Goal: Task Accomplishment & Management: Manage account settings

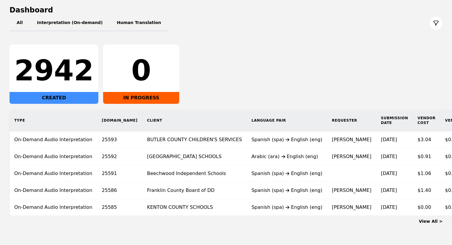
scroll to position [62, 0]
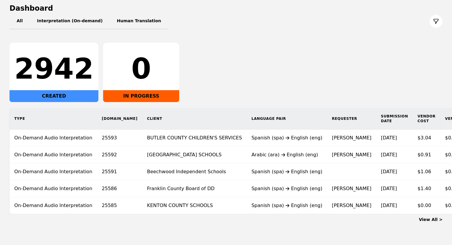
click at [152, 118] on th "Client" at bounding box center [194, 119] width 104 height 22
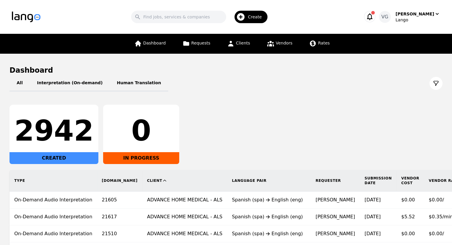
click at [142, 182] on th "Client" at bounding box center [184, 181] width 85 height 22
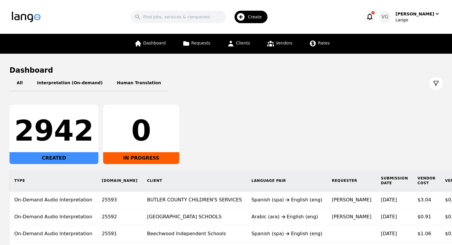
scroll to position [83, 0]
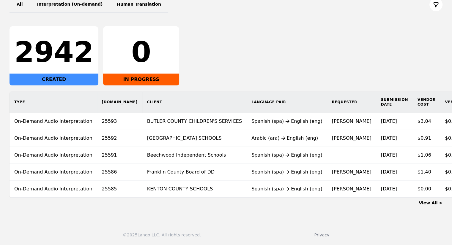
click at [431, 207] on main "Dashboard All Interpretation (On-demand) Human Translation 2942 CREATED 0 IN PR…" at bounding box center [226, 96] width 452 height 243
click at [432, 202] on link "View All >" at bounding box center [431, 203] width 24 height 5
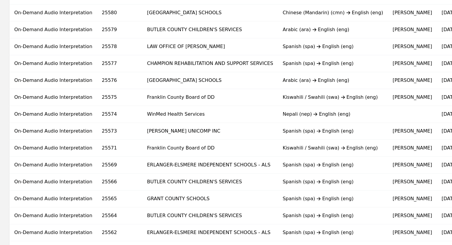
scroll to position [369, 0]
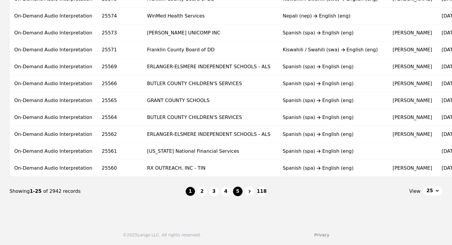
click at [241, 188] on button "5" at bounding box center [238, 192] width 10 height 10
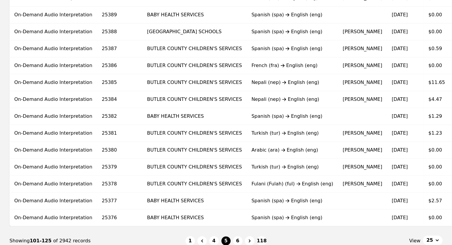
scroll to position [334, 0]
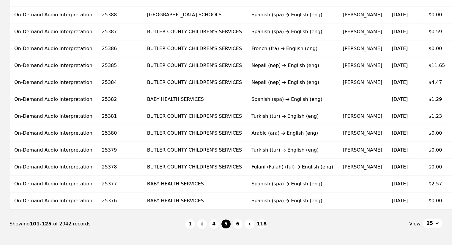
click at [232, 225] on ul "1 4 5 6 118" at bounding box center [225, 225] width 81 height 10
click at [240, 225] on button "6" at bounding box center [238, 225] width 10 height 10
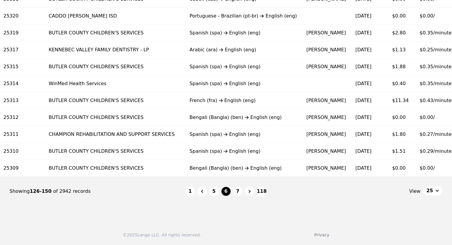
scroll to position [0, 112]
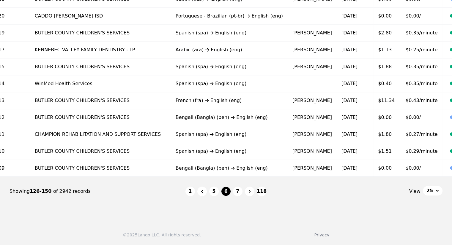
click at [235, 192] on button "7" at bounding box center [238, 192] width 10 height 10
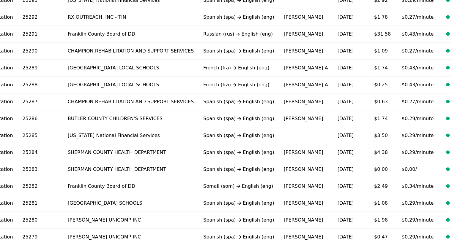
scroll to position [369, 0]
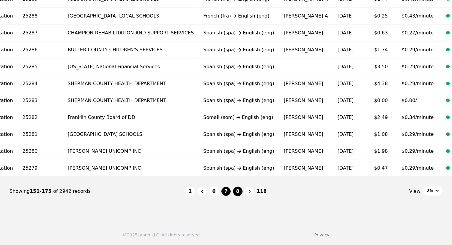
click at [236, 191] on button "8" at bounding box center [238, 192] width 10 height 10
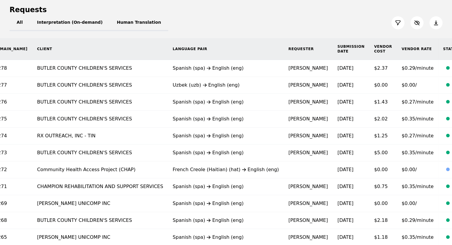
scroll to position [62, 0]
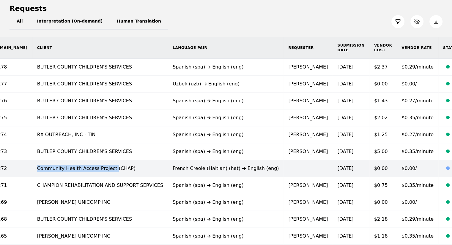
copy td "Community Health Access Project"
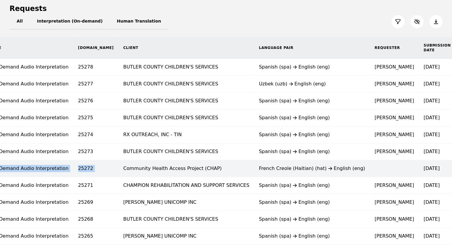
scroll to position [0, 0]
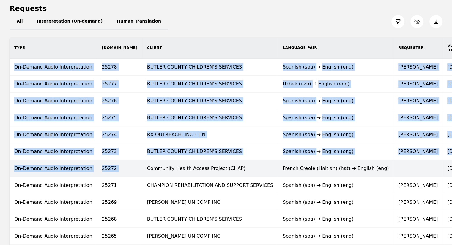
drag, startPoint x: 6, startPoint y: 166, endPoint x: 0, endPoint y: 163, distance: 6.4
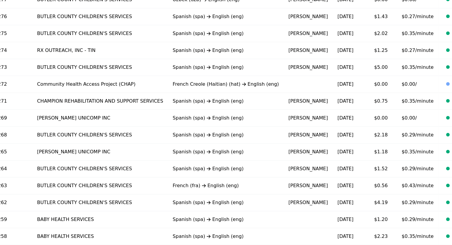
scroll to position [145, 0]
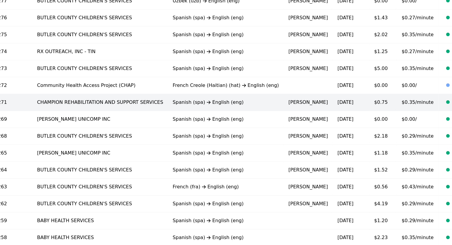
click at [283, 97] on td "[PERSON_NAME]" at bounding box center [307, 102] width 49 height 17
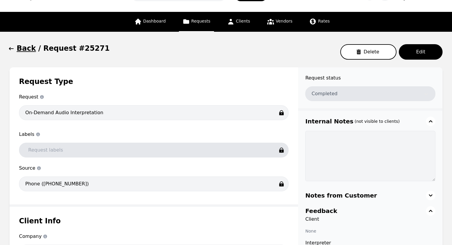
scroll to position [8, 0]
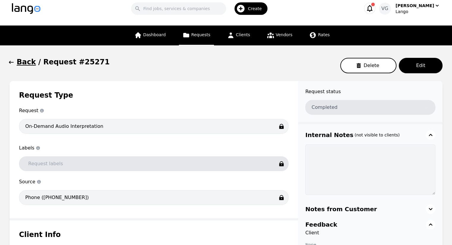
click at [22, 63] on h1 "Back" at bounding box center [26, 62] width 19 height 10
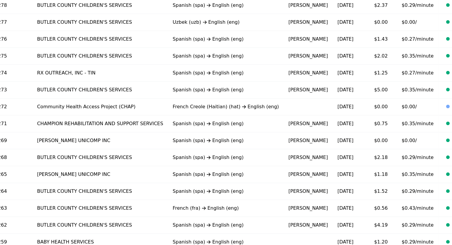
scroll to position [108, 0]
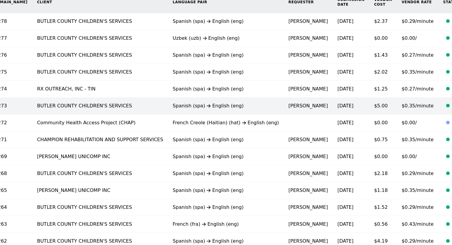
click at [337, 106] on time "[DATE]" at bounding box center [345, 106] width 16 height 6
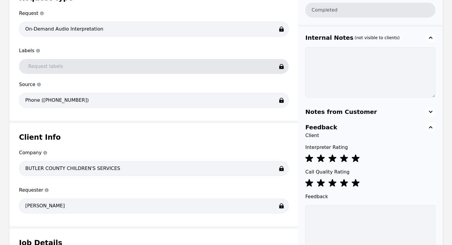
scroll to position [4, 0]
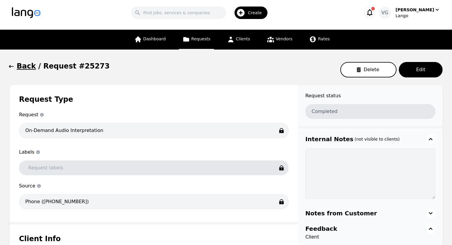
click at [25, 70] on div "Back / Request #25273 Delete Edit" at bounding box center [226, 69] width 433 height 17
click at [25, 70] on h1 "Back" at bounding box center [26, 66] width 19 height 10
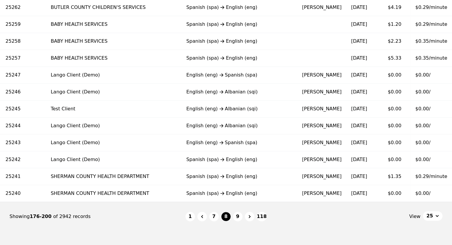
scroll to position [335, 0]
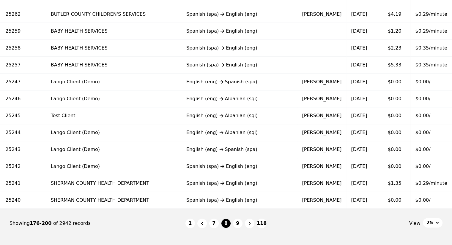
click at [63, 237] on nav "Showing 176-200 of 2942 records 1 7 8 9 118 View 25" at bounding box center [226, 223] width 433 height 29
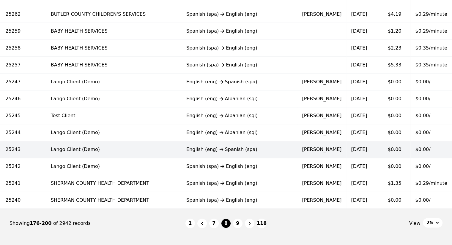
click at [51, 149] on td "Lango Client (Demo)" at bounding box center [113, 149] width 135 height 17
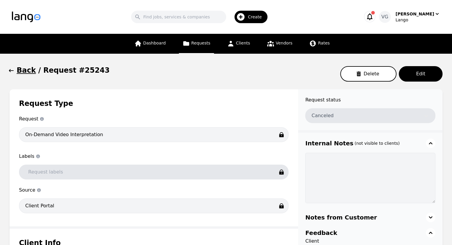
click at [18, 67] on h1 "Back" at bounding box center [26, 71] width 19 height 10
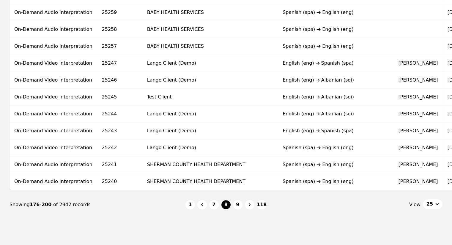
scroll to position [351, 0]
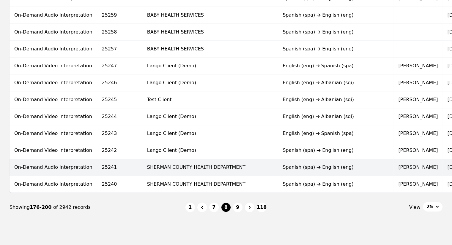
click at [393, 163] on td "[PERSON_NAME]" at bounding box center [417, 167] width 49 height 17
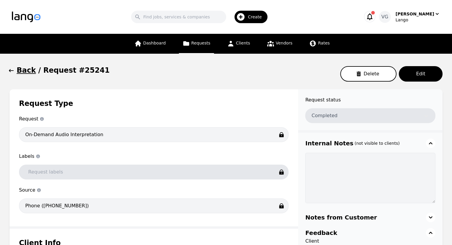
click at [22, 66] on h1 "Back" at bounding box center [26, 71] width 19 height 10
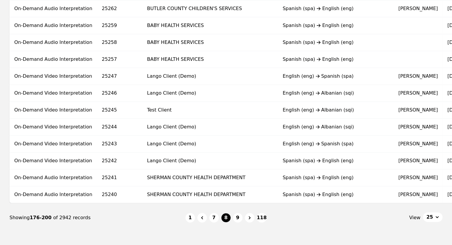
scroll to position [369, 0]
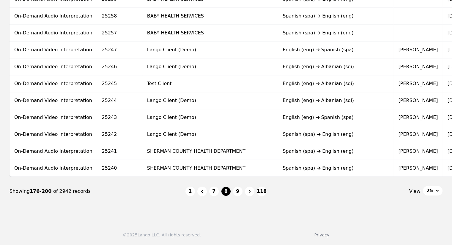
click at [244, 226] on div "© 2025 Lango LLC. All rights reserved. Privacy" at bounding box center [226, 231] width 452 height 27
click at [299, 233] on div "© 2025 Lango LLC. All rights reserved. Privacy" at bounding box center [226, 235] width 433 height 6
click at [236, 190] on button "9" at bounding box center [238, 192] width 10 height 10
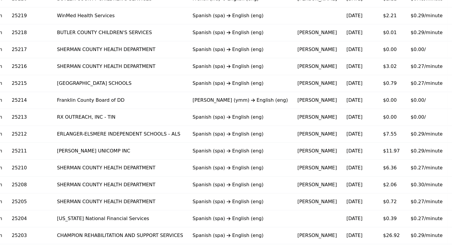
scroll to position [289, 0]
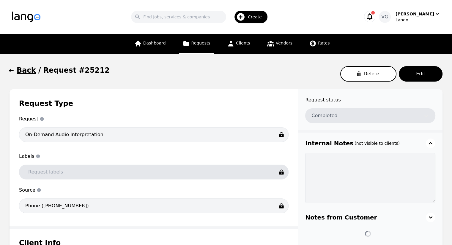
type input "00:26:02"
type input "$1.05"
type input "Per Minute"
type input "$27.34"
type input "00:26:02"
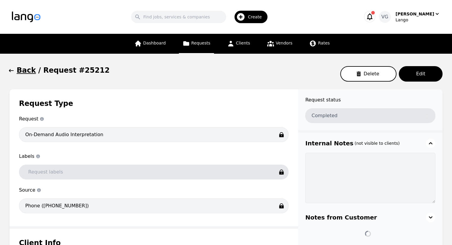
type input "$0.29"
type input "Per Minute"
type input "$7.55"
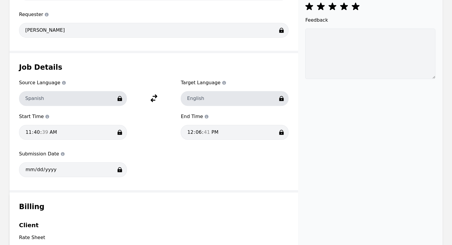
scroll to position [280, 0]
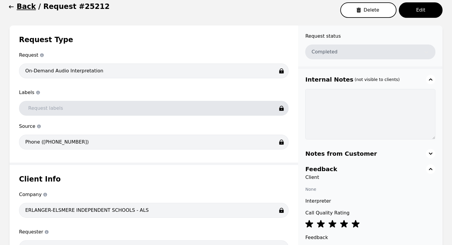
scroll to position [0, 0]
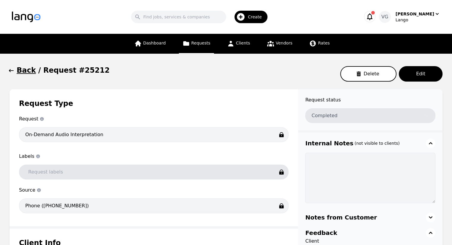
click at [28, 73] on h1 "Back" at bounding box center [26, 71] width 19 height 10
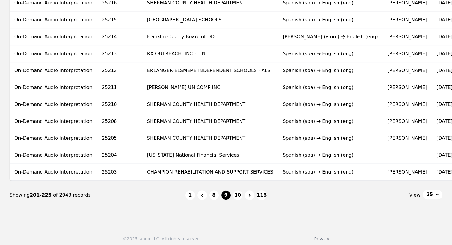
scroll to position [0, 90]
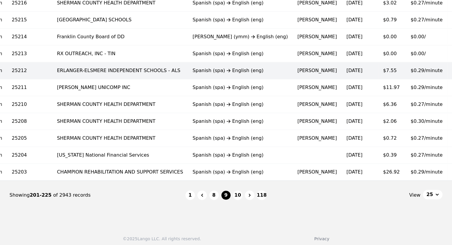
click at [452, 69] on div at bounding box center [457, 70] width 10 height 7
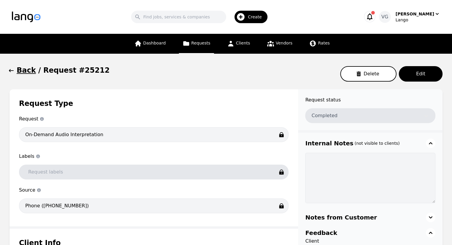
click at [23, 73] on h1 "Back" at bounding box center [26, 71] width 19 height 10
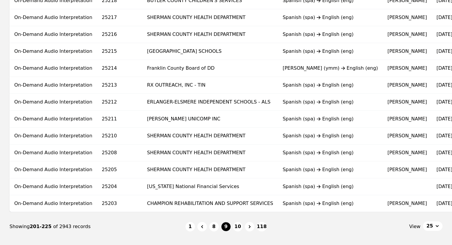
scroll to position [369, 0]
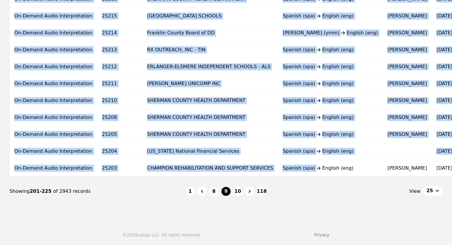
drag, startPoint x: 271, startPoint y: 172, endPoint x: 270, endPoint y: 176, distance: 3.9
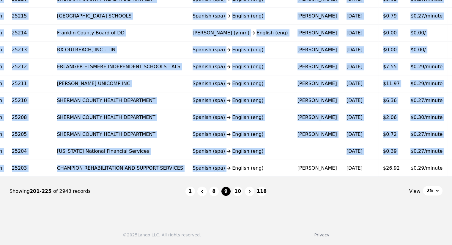
scroll to position [0, 83]
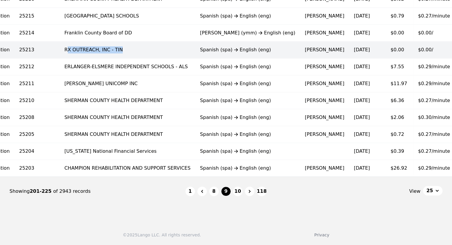
copy td "X OUTREACH, INC - TIN"
copy td "RX OUTREACH, INC - TIN"
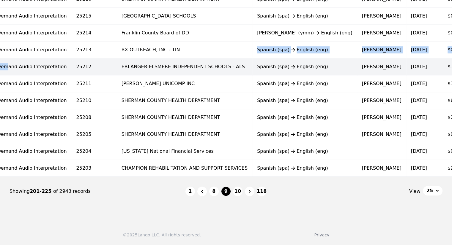
drag, startPoint x: 88, startPoint y: 49, endPoint x: 0, endPoint y: 70, distance: 90.3
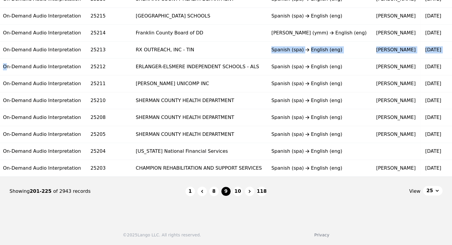
click at [298, 203] on nav "Showing 201-225 of 2943 records 1 8 9 10 118 View 25" at bounding box center [226, 191] width 433 height 29
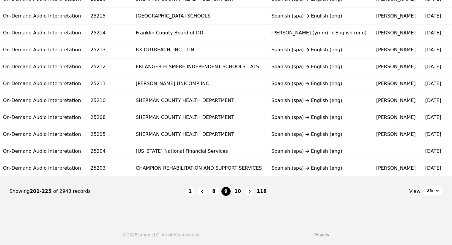
click at [227, 233] on div "© 2025 Lango LLC. All rights reserved. Privacy" at bounding box center [226, 235] width 433 height 6
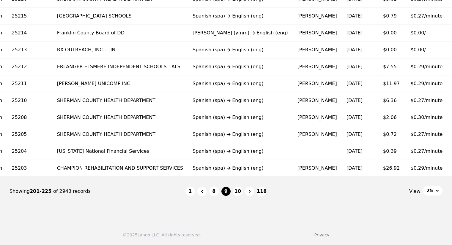
click at [261, 237] on div "© 2025 Lango LLC. All rights reserved. Privacy" at bounding box center [226, 235] width 433 height 6
click at [238, 193] on button "10" at bounding box center [238, 192] width 10 height 10
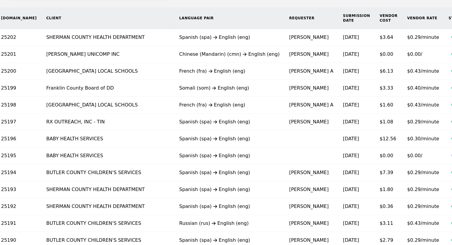
scroll to position [90, 0]
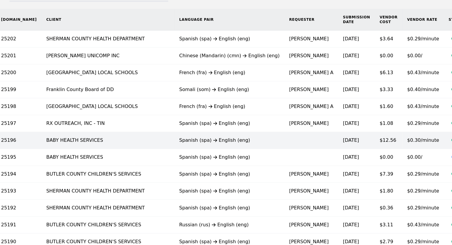
click at [375, 146] on td "$12.56" at bounding box center [389, 140] width 28 height 17
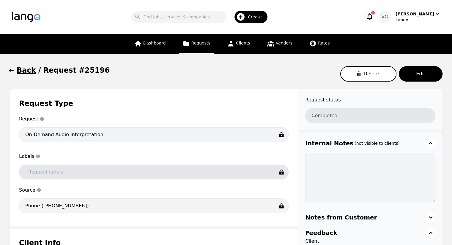
click at [31, 68] on h1 "Back" at bounding box center [26, 71] width 19 height 10
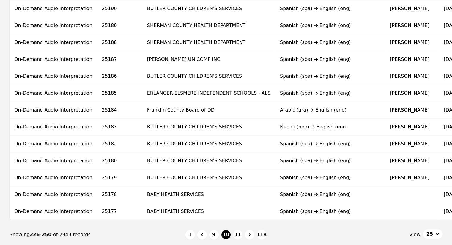
scroll to position [369, 0]
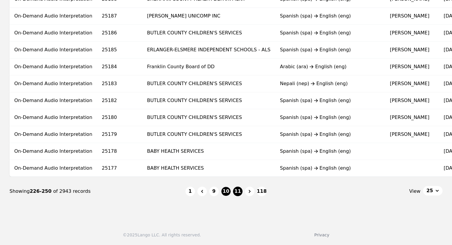
click at [236, 189] on button "11" at bounding box center [238, 192] width 10 height 10
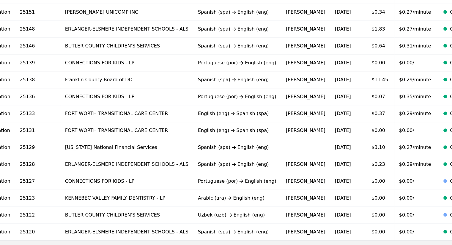
scroll to position [314, 0]
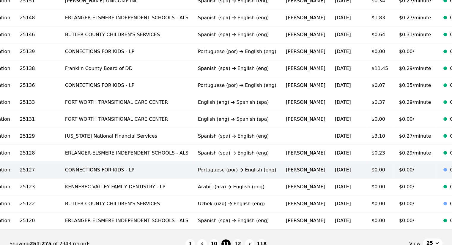
click at [367, 164] on td "$0.00" at bounding box center [381, 170] width 28 height 17
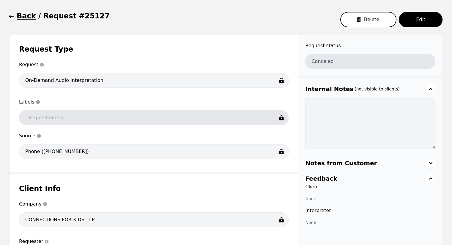
scroll to position [50, 0]
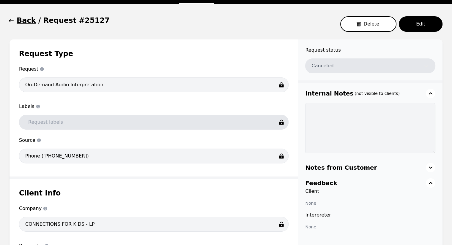
click at [14, 19] on button "Back" at bounding box center [23, 21] width 26 height 10
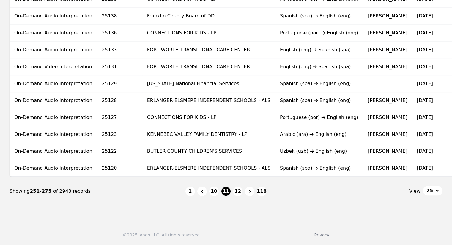
scroll to position [0, 82]
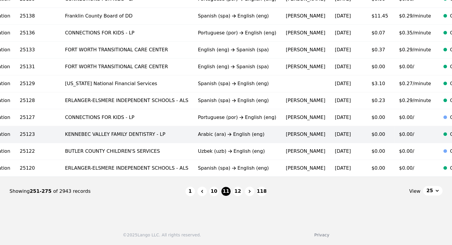
click at [394, 129] on td "$0.00/" at bounding box center [415, 134] width 42 height 17
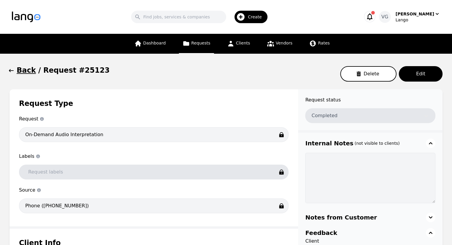
click at [30, 71] on h1 "Back" at bounding box center [26, 71] width 19 height 10
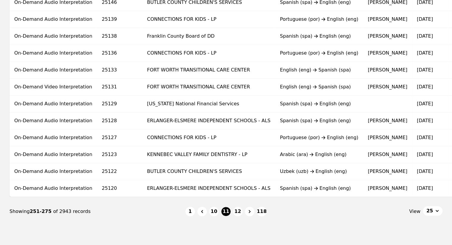
scroll to position [369, 0]
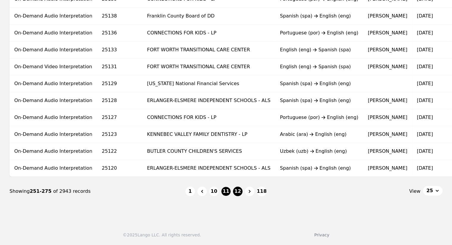
click at [242, 191] on button "12" at bounding box center [238, 192] width 10 height 10
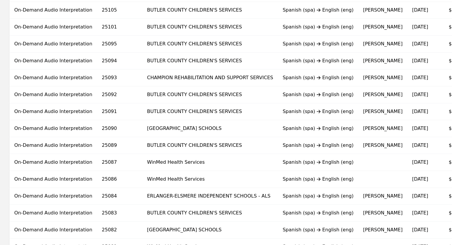
scroll to position [369, 0]
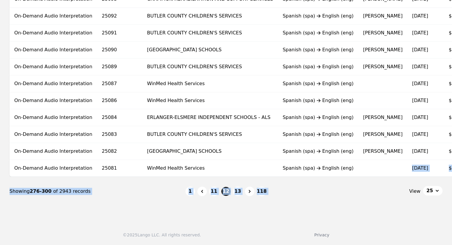
drag, startPoint x: 321, startPoint y: 172, endPoint x: 324, endPoint y: 186, distance: 14.0
click at [324, 186] on nav "Showing 276-300 of 2943 records 1 11 12 13 118 View 25" at bounding box center [226, 191] width 433 height 29
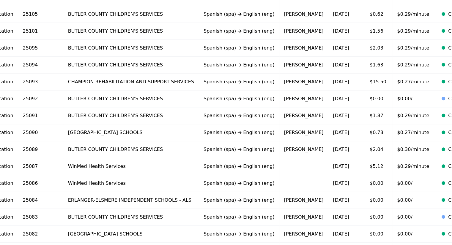
scroll to position [291, 0]
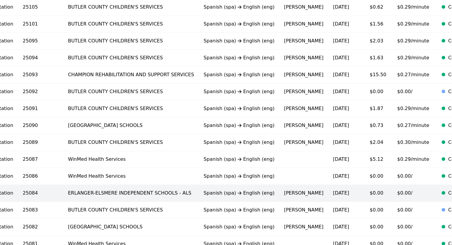
click at [448, 195] on div "Completed" at bounding box center [461, 193] width 26 height 7
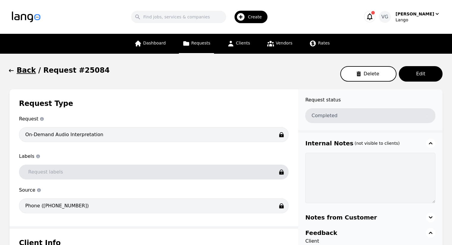
click at [10, 70] on icon "button" at bounding box center [11, 71] width 6 height 6
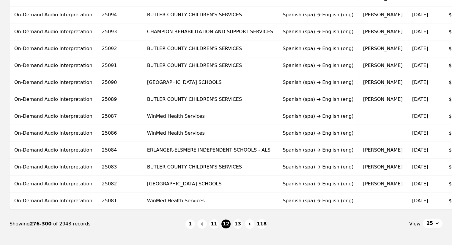
scroll to position [347, 0]
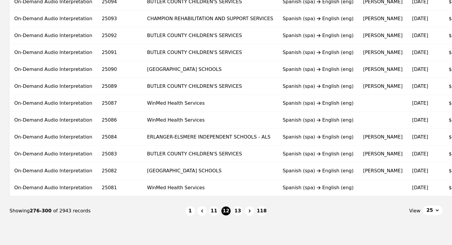
click at [334, 200] on nav "Showing 276-300 of 2943 records 1 11 12 13 118 View 25" at bounding box center [226, 211] width 433 height 29
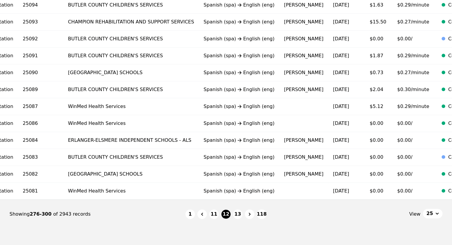
scroll to position [338, 0]
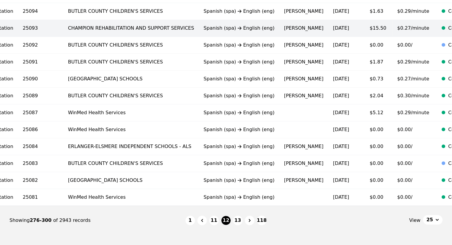
click at [279, 34] on td "[PERSON_NAME]" at bounding box center [303, 28] width 49 height 17
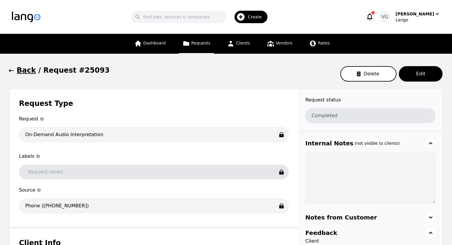
click at [23, 69] on h1 "Back" at bounding box center [26, 71] width 19 height 10
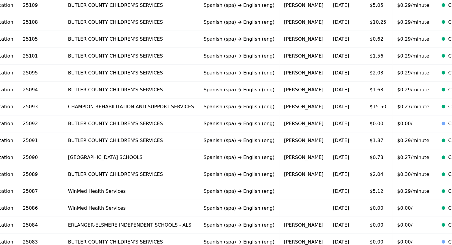
scroll to position [257, 0]
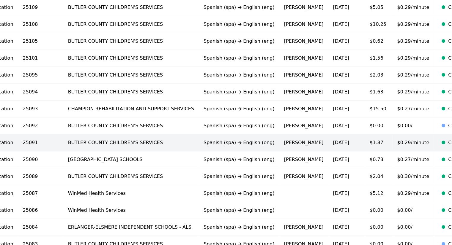
click at [279, 135] on td "[PERSON_NAME]" at bounding box center [303, 143] width 49 height 17
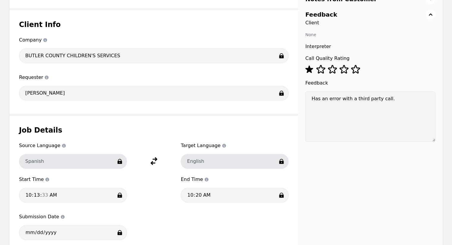
scroll to position [217, 0]
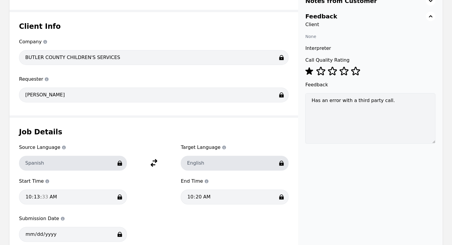
click at [287, 237] on div "Submission Date Submission Date [DATE]" at bounding box center [153, 230] width 269 height 30
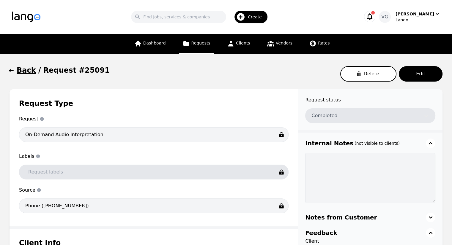
click at [22, 74] on h1 "Back" at bounding box center [26, 71] width 19 height 10
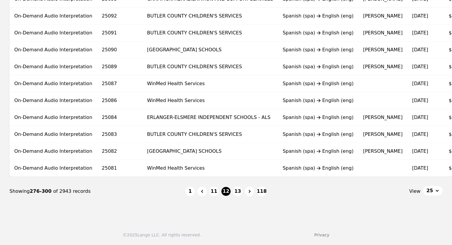
scroll to position [0, 79]
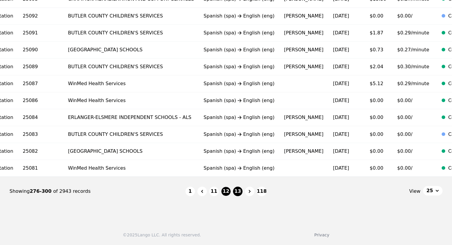
click at [237, 193] on button "13" at bounding box center [238, 192] width 10 height 10
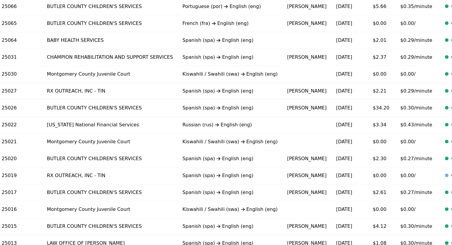
scroll to position [241, 0]
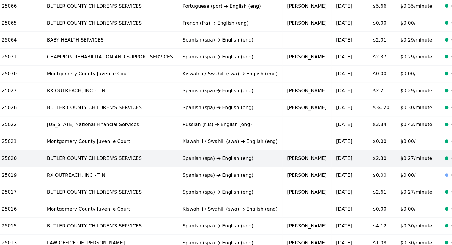
click at [368, 156] on td "$2.30" at bounding box center [382, 158] width 28 height 17
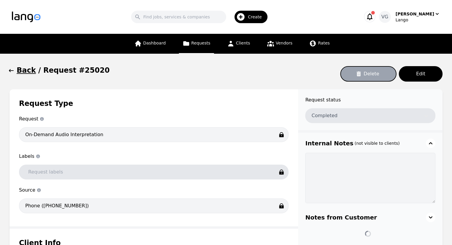
type input "00:08:32"
type input "$0.70"
type input "Per Minute"
type input "$5.97"
type input "00:08:32"
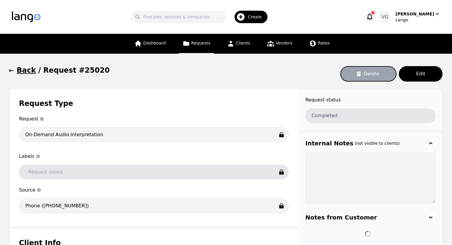
type input "$0.27"
type input "Per Minute"
type input "$2.30"
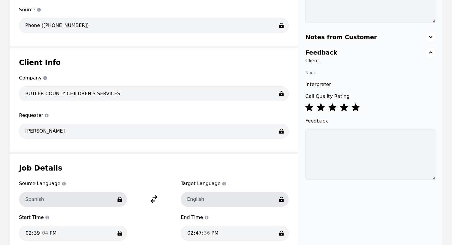
scroll to position [221, 0]
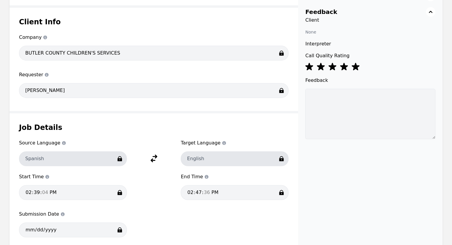
click at [46, 29] on div "Client Info Company Company BUTLER COUNTY CHILDREN'S SERVICES Requester Request…" at bounding box center [154, 59] width 288 height 103
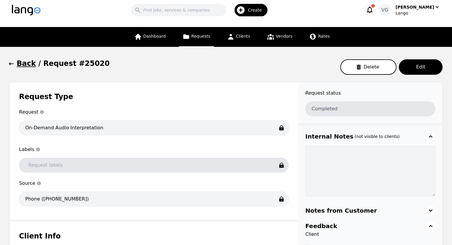
click at [22, 65] on h1 "Back" at bounding box center [26, 64] width 19 height 10
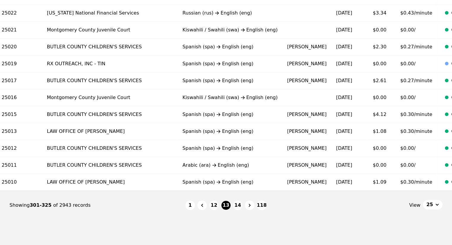
scroll to position [350, 0]
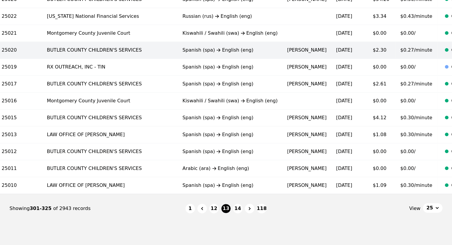
click at [282, 54] on td "[PERSON_NAME]" at bounding box center [306, 50] width 49 height 17
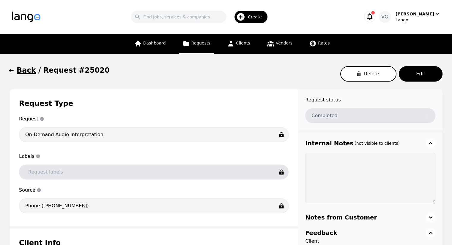
click at [10, 72] on icon "button" at bounding box center [11, 71] width 6 height 6
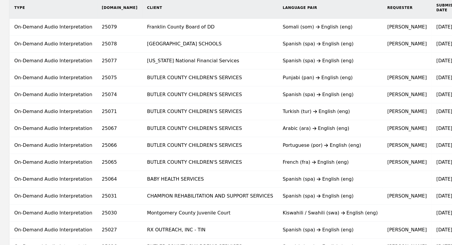
scroll to position [102, 0]
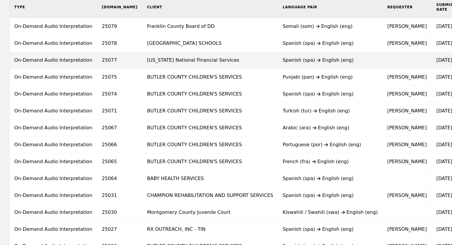
click at [382, 65] on td at bounding box center [406, 60] width 49 height 17
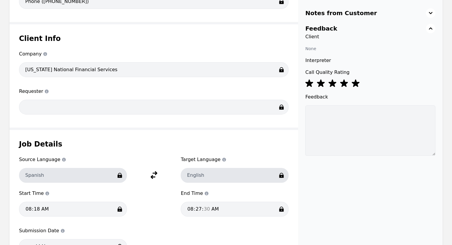
scroll to position [206, 0]
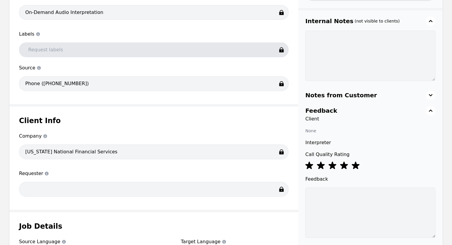
scroll to position [0, 0]
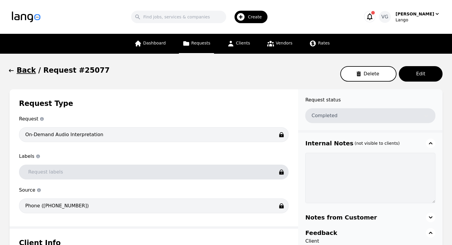
click at [11, 72] on icon "button" at bounding box center [11, 71] width 6 height 6
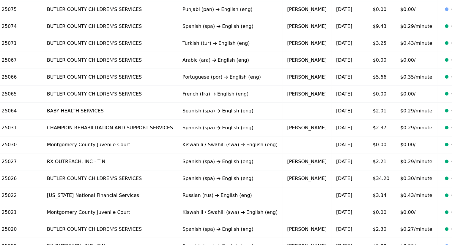
scroll to position [369, 0]
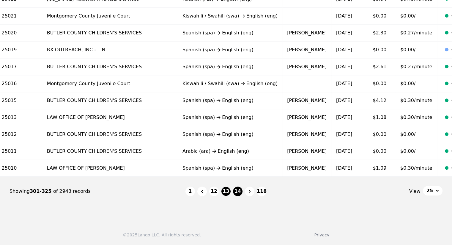
click at [241, 188] on button "14" at bounding box center [238, 192] width 10 height 10
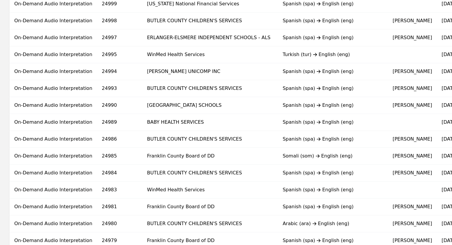
scroll to position [369, 0]
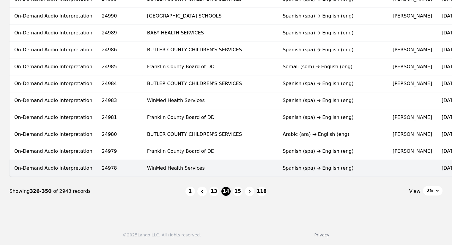
click at [388, 171] on td at bounding box center [412, 168] width 49 height 17
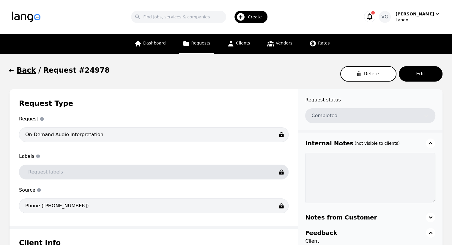
click at [22, 68] on h1 "Back" at bounding box center [26, 71] width 19 height 10
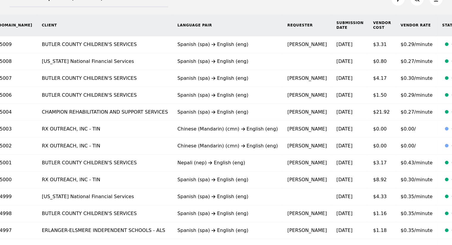
scroll to position [86, 0]
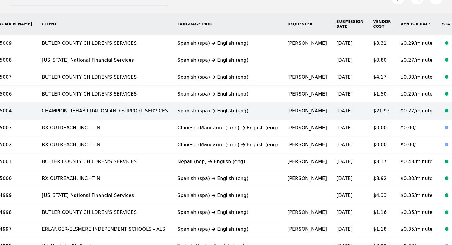
click at [368, 105] on td "$21.92" at bounding box center [382, 111] width 28 height 17
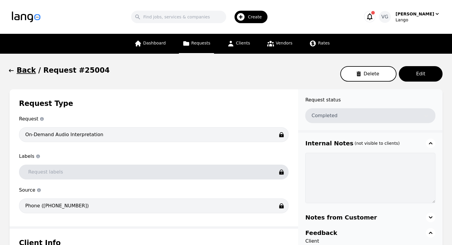
click at [14, 76] on div "Back / Request #25004 Delete Edit" at bounding box center [226, 74] width 433 height 17
click at [14, 74] on button "Back" at bounding box center [23, 71] width 26 height 10
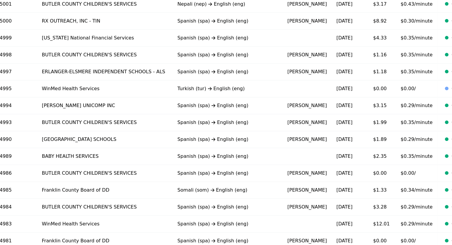
scroll to position [369, 0]
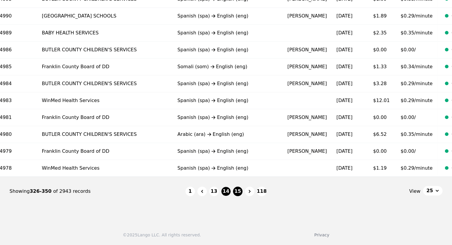
click at [240, 189] on button "15" at bounding box center [238, 192] width 10 height 10
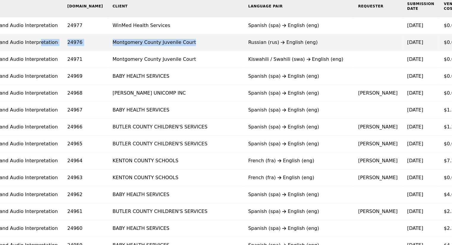
scroll to position [0, 32]
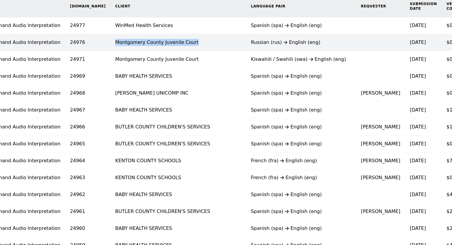
copy td "Montgomery County Juvenile Court"
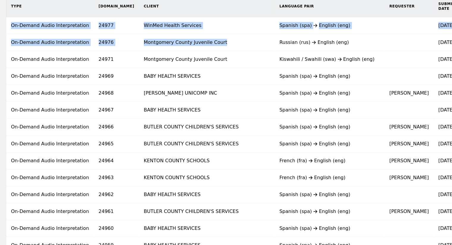
scroll to position [0, 0]
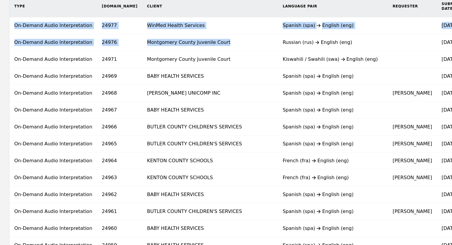
drag, startPoint x: 77, startPoint y: 43, endPoint x: 0, endPoint y: 46, distance: 77.3
click at [0, 46] on div "Type [DOMAIN_NAME] Client Language Pair Requester Submission Date Vendor Cost V…" at bounding box center [315, 218] width 630 height 445
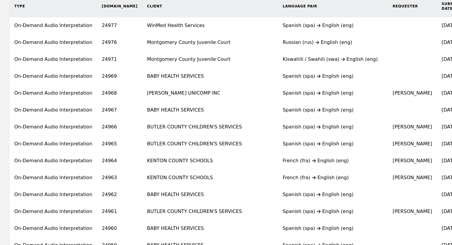
click at [1, 145] on div "Type [DOMAIN_NAME] Client Language Pair Requester Submission Date Vendor Cost V…" at bounding box center [315, 218] width 630 height 445
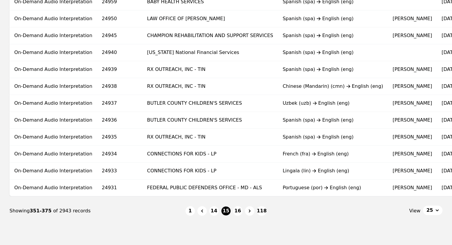
scroll to position [369, 0]
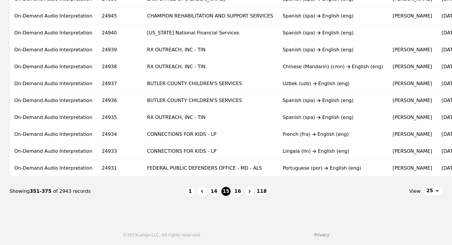
click at [281, 239] on div "© 2025 Lango LLC. All rights reserved. Privacy" at bounding box center [226, 231] width 452 height 27
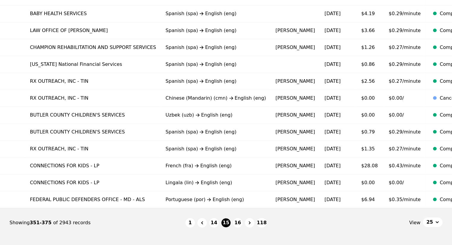
scroll to position [334, 0]
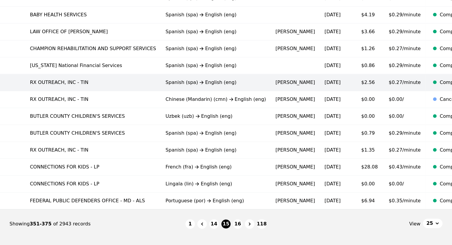
click at [425, 76] on td "Completed" at bounding box center [447, 82] width 45 height 17
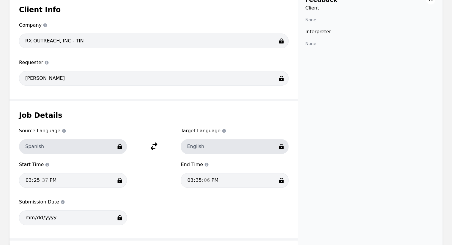
scroll to position [236, 0]
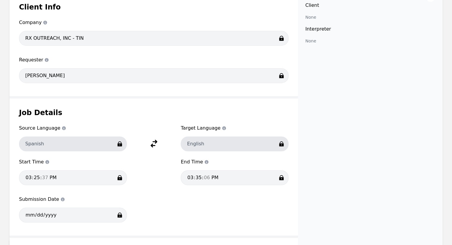
click at [245, 232] on div "Job Details Source Language Source Language Spanish Target Language Target Lang…" at bounding box center [154, 167] width 288 height 137
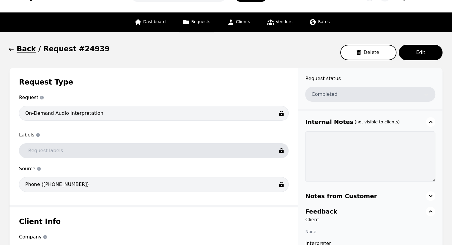
click at [16, 51] on button "Back" at bounding box center [23, 49] width 26 height 10
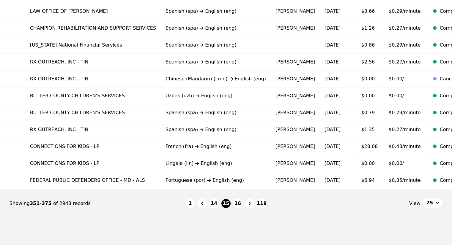
scroll to position [338, 0]
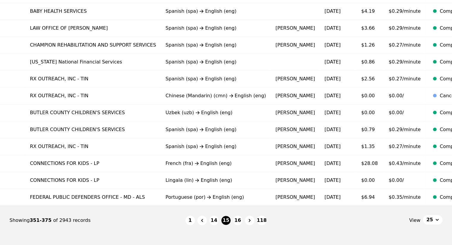
click at [293, 235] on nav "Showing 351-375 of 2943 records 1 14 15 16 118 View 25" at bounding box center [226, 220] width 433 height 29
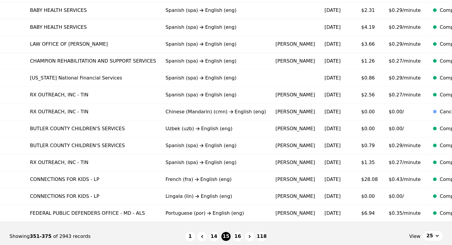
scroll to position [323, 0]
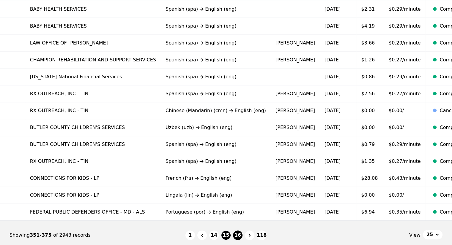
click at [235, 236] on button "16" at bounding box center [238, 236] width 10 height 10
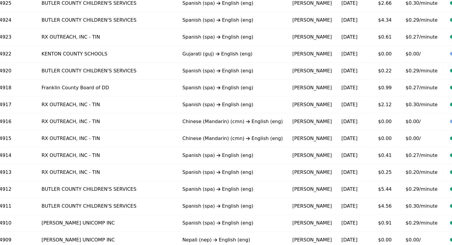
scroll to position [369, 0]
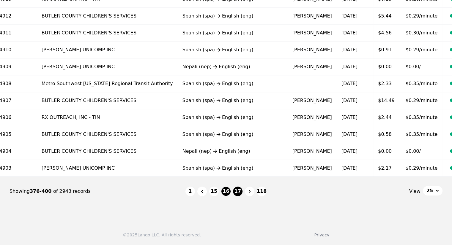
click at [236, 190] on button "17" at bounding box center [238, 192] width 10 height 10
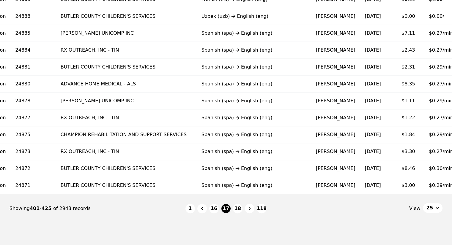
scroll to position [351, 0]
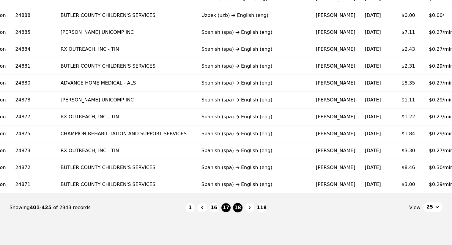
click at [237, 207] on button "18" at bounding box center [238, 208] width 10 height 10
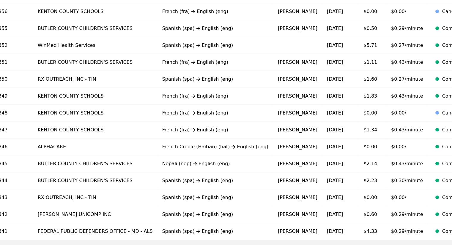
scroll to position [344, 0]
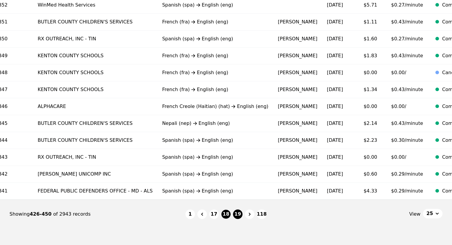
click at [237, 219] on button "19" at bounding box center [238, 215] width 10 height 10
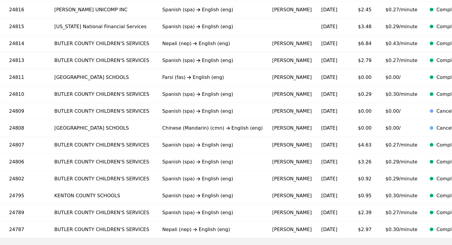
scroll to position [310, 0]
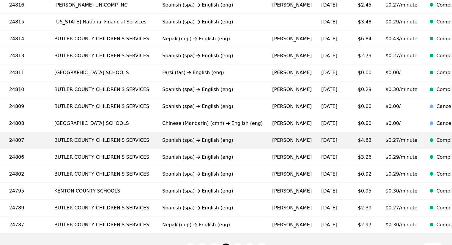
click at [321, 142] on time "[DATE]" at bounding box center [329, 141] width 16 height 6
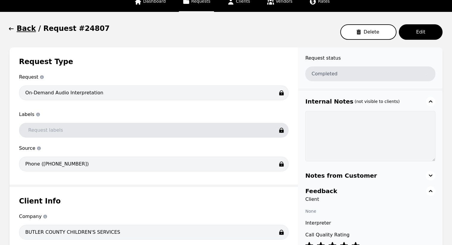
scroll to position [51, 0]
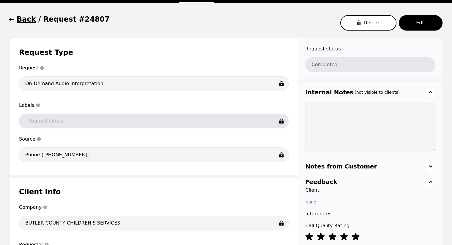
click at [18, 23] on h1 "Back" at bounding box center [26, 20] width 19 height 10
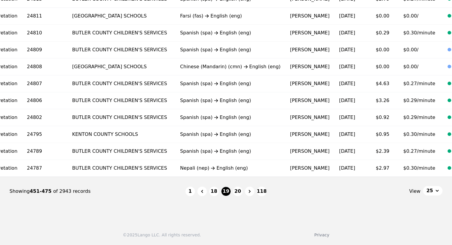
scroll to position [0, 75]
click at [232, 190] on ul "1 18 19 20 118" at bounding box center [225, 192] width 81 height 10
click at [235, 191] on button "20" at bounding box center [238, 192] width 10 height 10
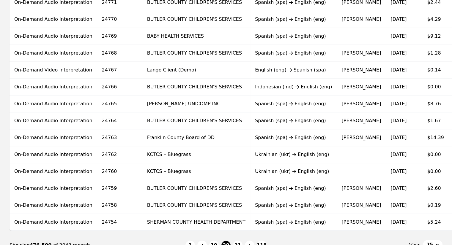
scroll to position [319, 0]
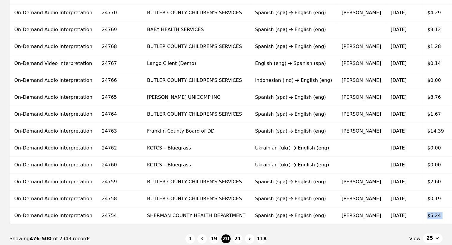
drag, startPoint x: 367, startPoint y: 221, endPoint x: 401, endPoint y: 215, distance: 34.7
click at [401, 215] on tr "On-Demand Audio Interpretation 24754 SHERMAN COUNTY HEALTH DEPARTMENT Spanish (…" at bounding box center [290, 216] width 560 height 17
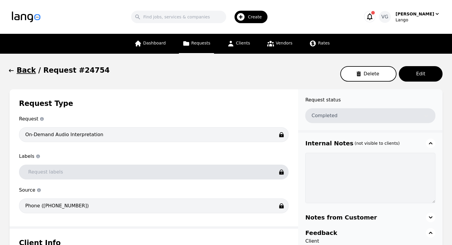
click at [14, 68] on icon "button" at bounding box center [11, 71] width 6 height 6
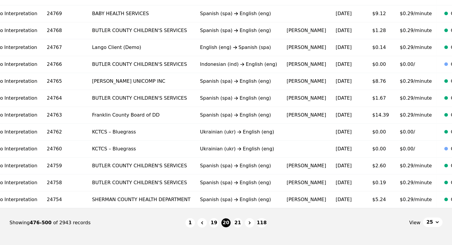
scroll to position [334, 0]
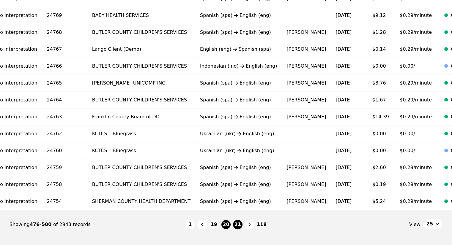
click at [236, 230] on button "21" at bounding box center [238, 225] width 10 height 10
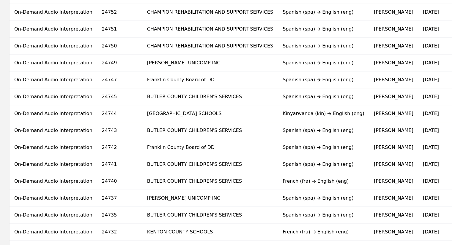
scroll to position [282, 0]
